Goal: Transaction & Acquisition: Subscribe to service/newsletter

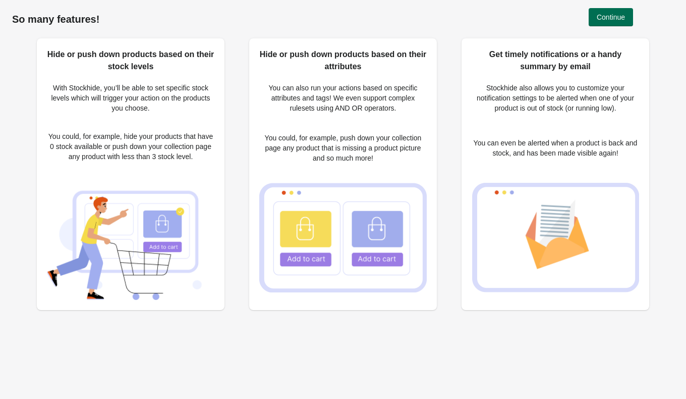
click at [605, 17] on span "Continue" at bounding box center [611, 17] width 28 height 8
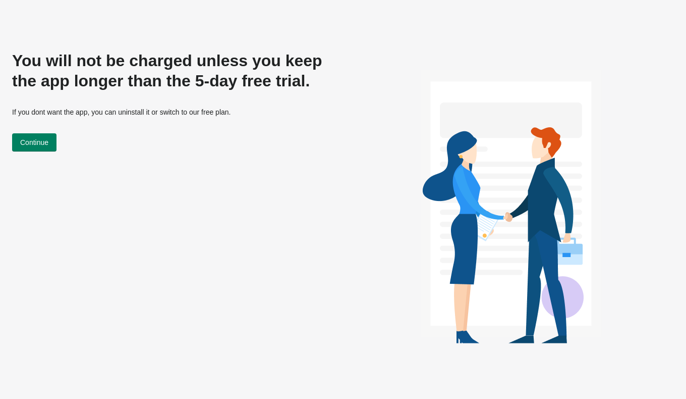
click at [168, 242] on div "You will not be charged unless you keep the app longer than the 5-day free tria…" at bounding box center [171, 201] width 318 height 302
click at [51, 149] on button "Continue" at bounding box center [34, 142] width 44 height 18
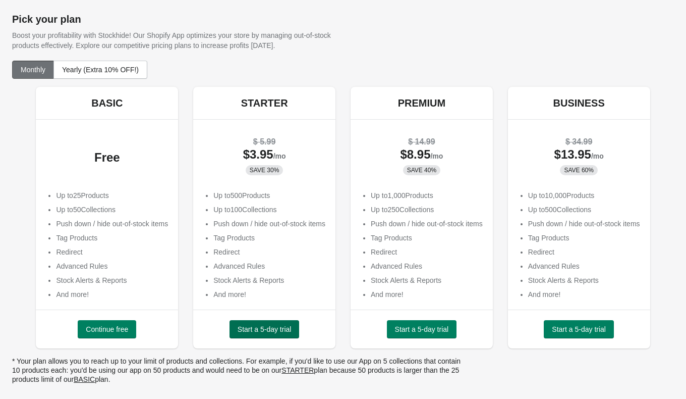
click at [257, 331] on span "Start a 5-day trial" at bounding box center [265, 329] width 54 height 8
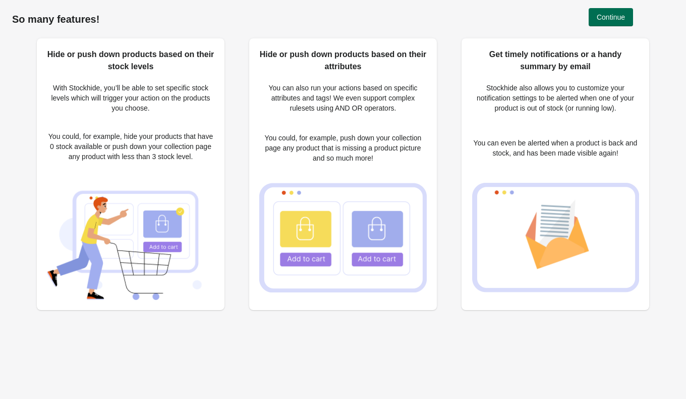
click at [617, 18] on span "Continue" at bounding box center [611, 17] width 28 height 8
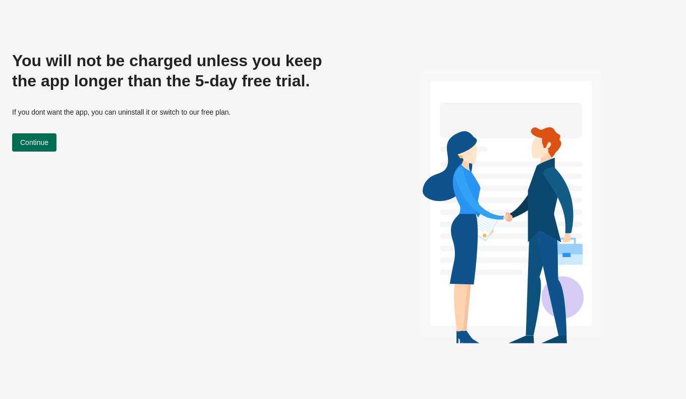
click at [37, 137] on button "Continue" at bounding box center [34, 142] width 44 height 18
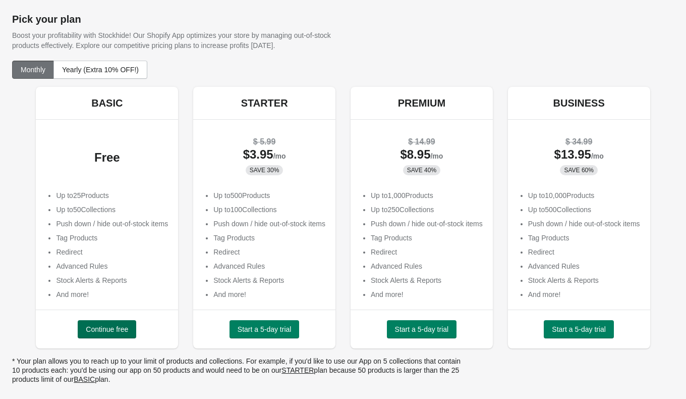
click at [96, 326] on span "Continue free" at bounding box center [107, 329] width 42 height 8
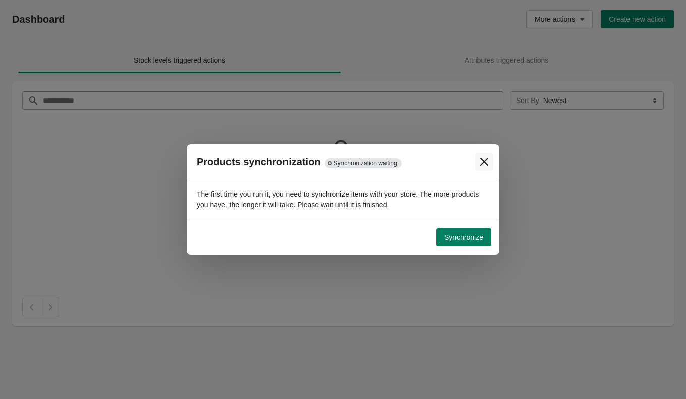
click at [482, 161] on icon "Close" at bounding box center [484, 161] width 10 height 10
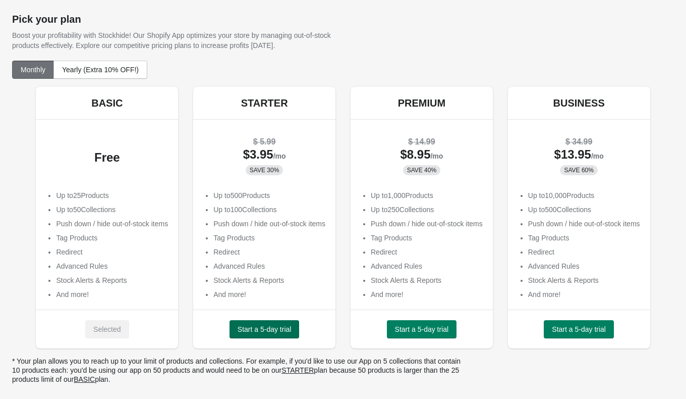
click at [289, 332] on span "Start a 5-day trial" at bounding box center [265, 329] width 54 height 8
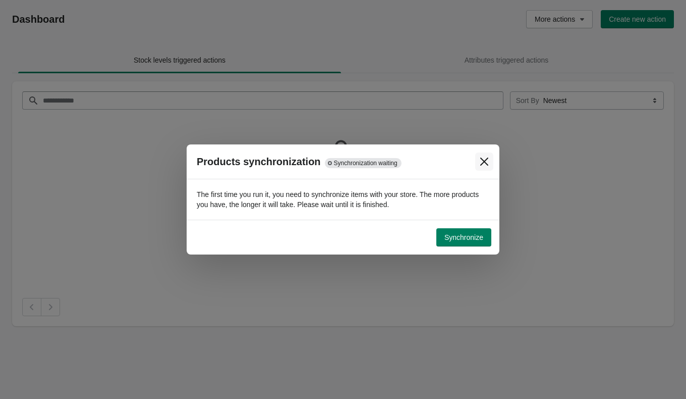
click at [486, 162] on icon "Close" at bounding box center [484, 161] width 10 height 10
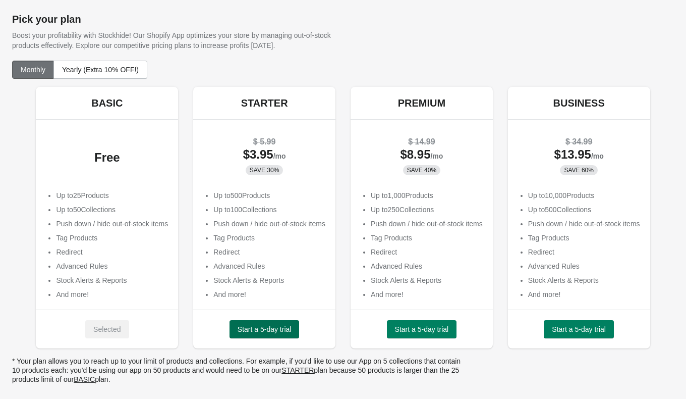
click at [259, 330] on span "Start a 5-day trial" at bounding box center [265, 329] width 54 height 8
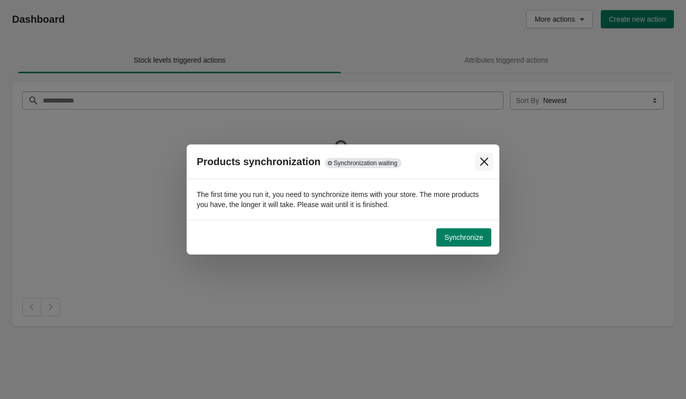
click at [485, 163] on icon "Close" at bounding box center [484, 161] width 8 height 8
click at [493, 162] on button "Close" at bounding box center [484, 161] width 18 height 18
